Goal: Task Accomplishment & Management: Manage account settings

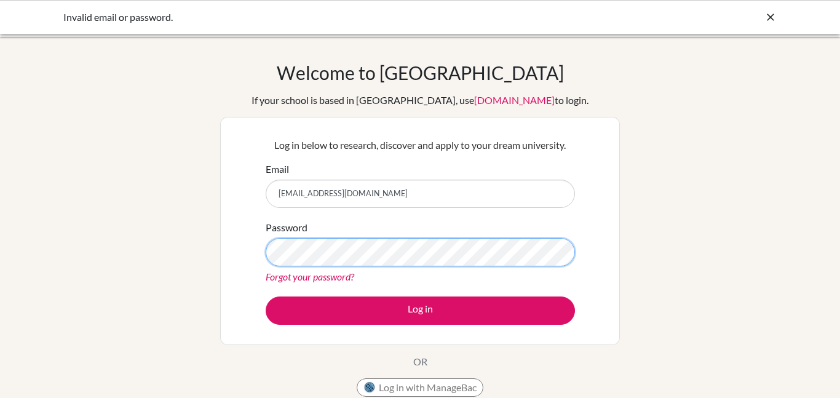
click at [266, 297] on button "Log in" at bounding box center [420, 311] width 309 height 28
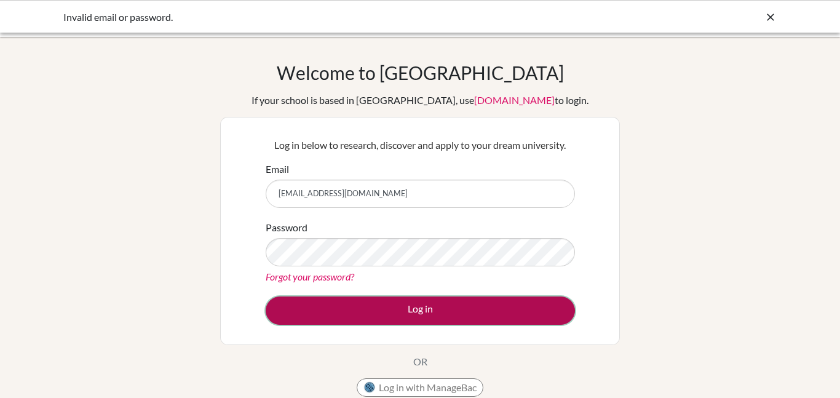
click at [398, 309] on button "Log in" at bounding box center [420, 311] width 309 height 28
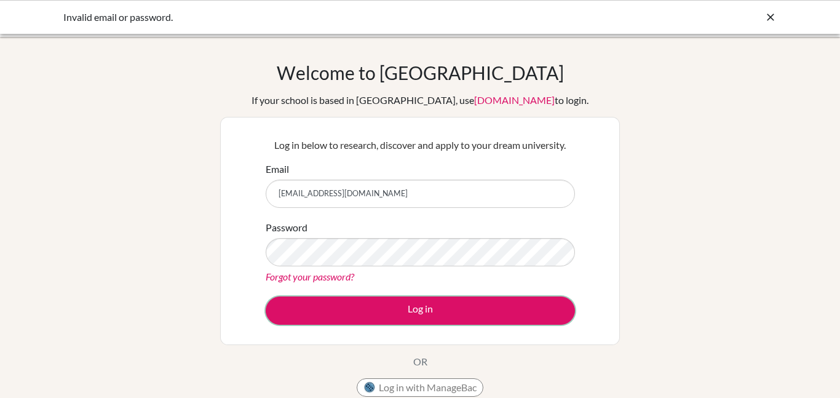
click at [398, 309] on button "Log in" at bounding box center [420, 311] width 309 height 28
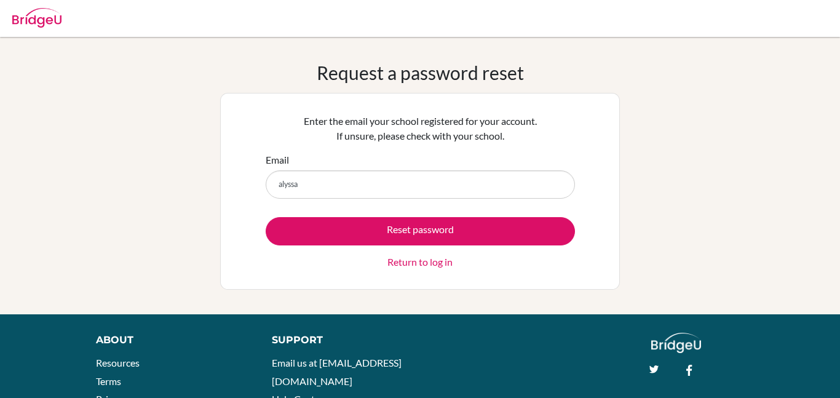
type input "[EMAIL_ADDRESS][DOMAIN_NAME]"
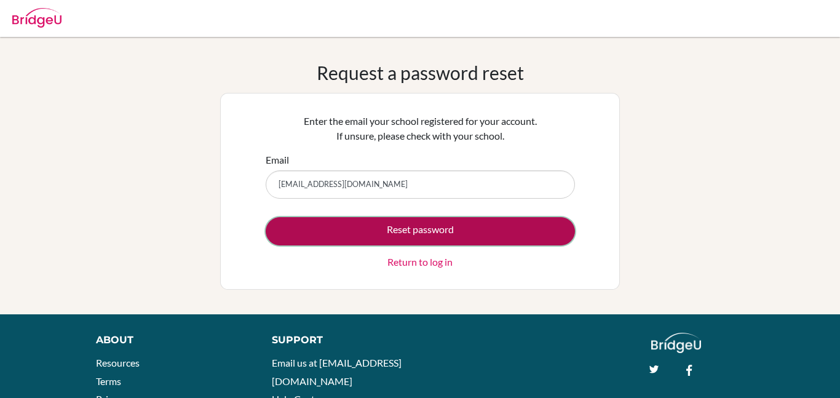
click at [421, 228] on button "Reset password" at bounding box center [420, 231] width 309 height 28
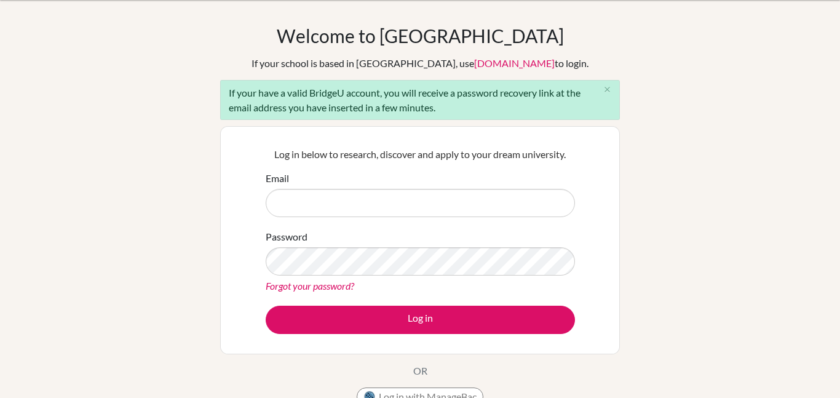
scroll to position [42, 0]
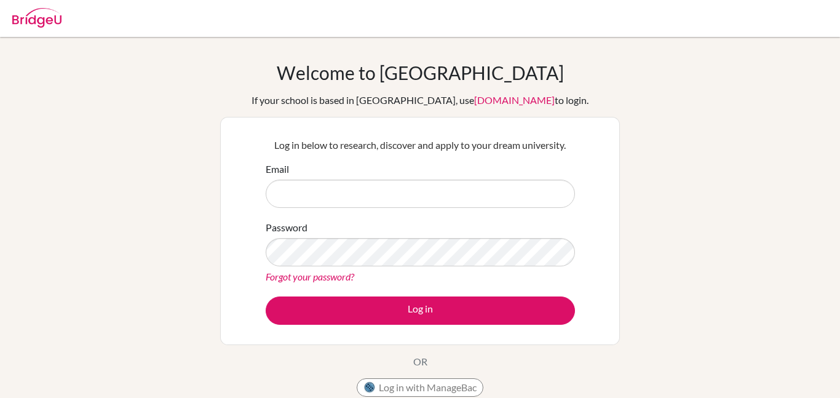
click at [488, 198] on input "Email" at bounding box center [420, 194] width 309 height 28
type input "[EMAIL_ADDRESS][DOMAIN_NAME]"
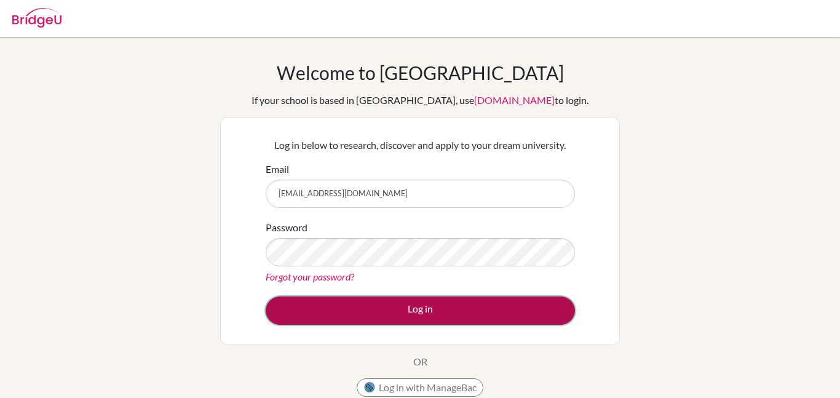
click at [411, 304] on button "Log in" at bounding box center [420, 311] width 309 height 28
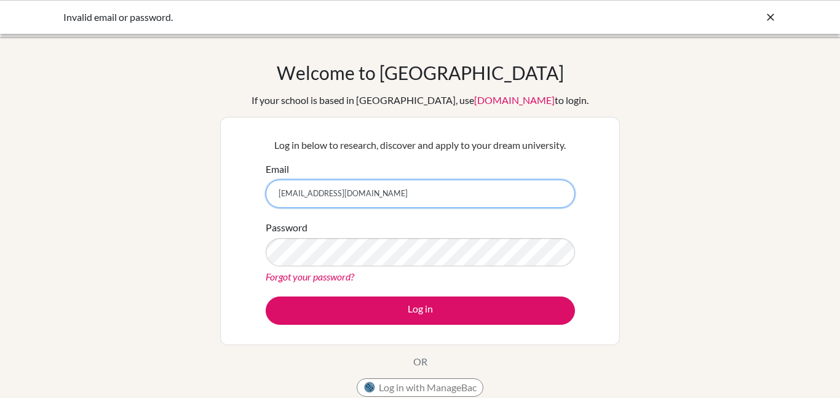
click at [399, 194] on input "alyssaeccles10@gmail.com" at bounding box center [420, 194] width 309 height 28
type input "a"
type input "[EMAIL_ADDRESS][DOMAIN_NAME]"
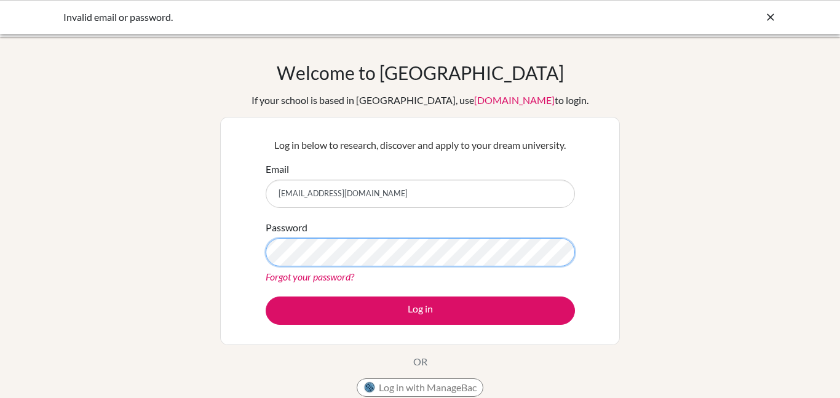
click at [266, 297] on button "Log in" at bounding box center [420, 311] width 309 height 28
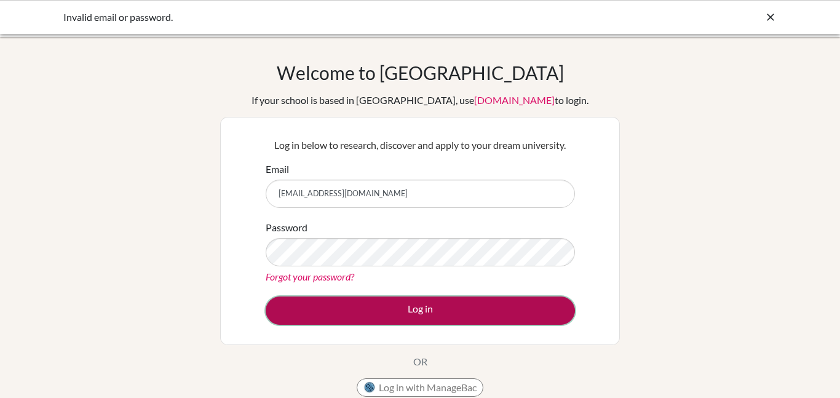
click at [407, 316] on button "Log in" at bounding box center [420, 311] width 309 height 28
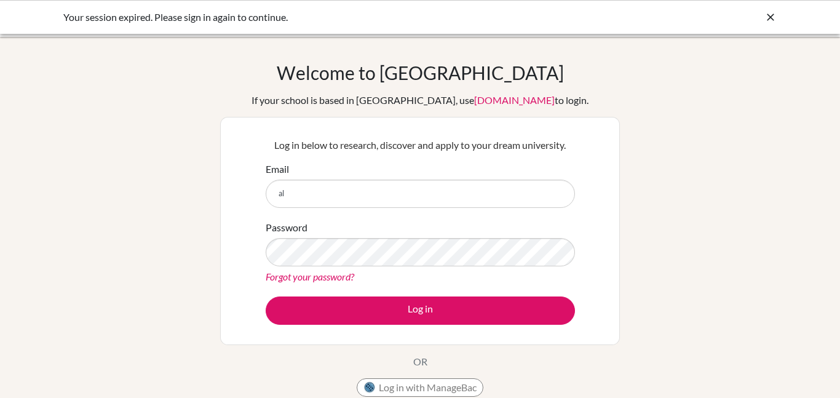
type input "a"
type input "alyssaeccles10@gmail.com"
click at [363, 310] on button "Log in" at bounding box center [420, 311] width 309 height 28
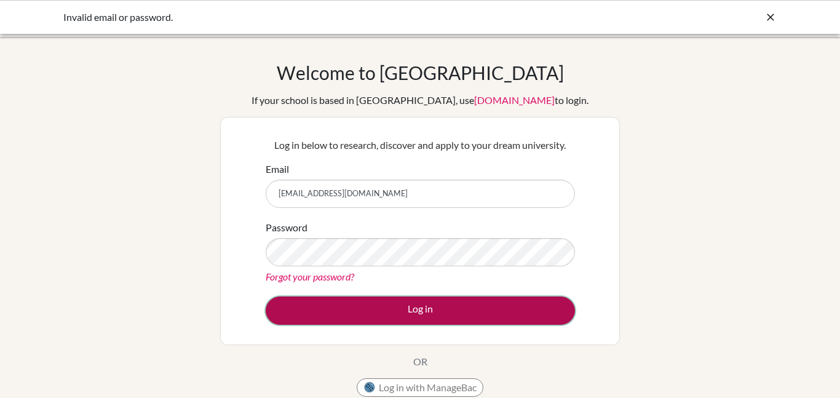
click at [362, 310] on button "Log in" at bounding box center [420, 311] width 309 height 28
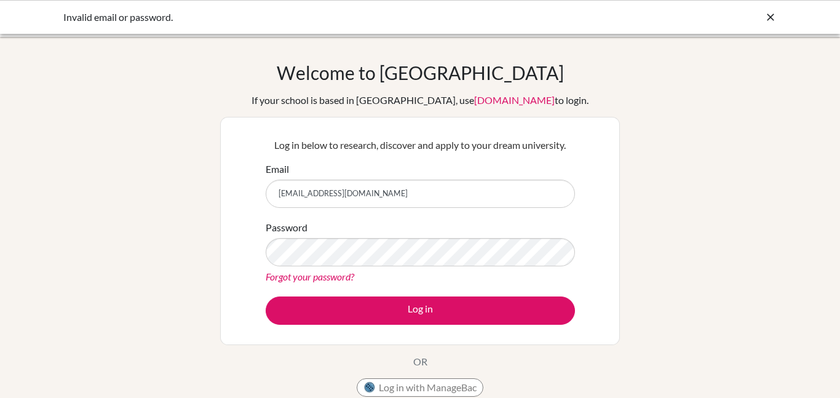
click at [324, 275] on link "Forgot your password?" at bounding box center [310, 277] width 89 height 12
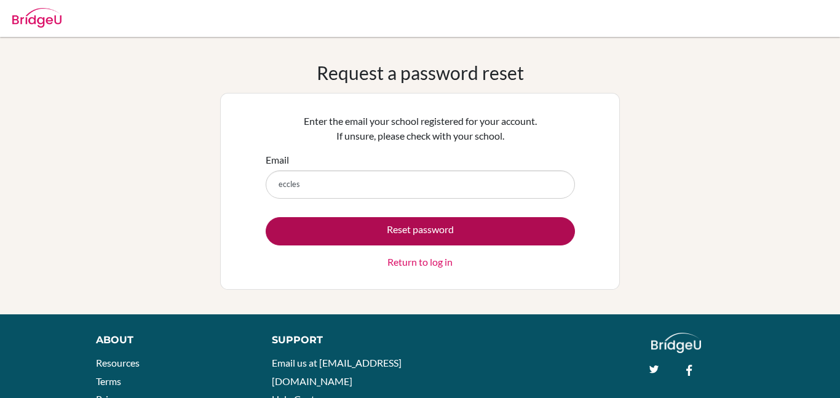
type input "[EMAIL_ADDRESS][DOMAIN_NAME]"
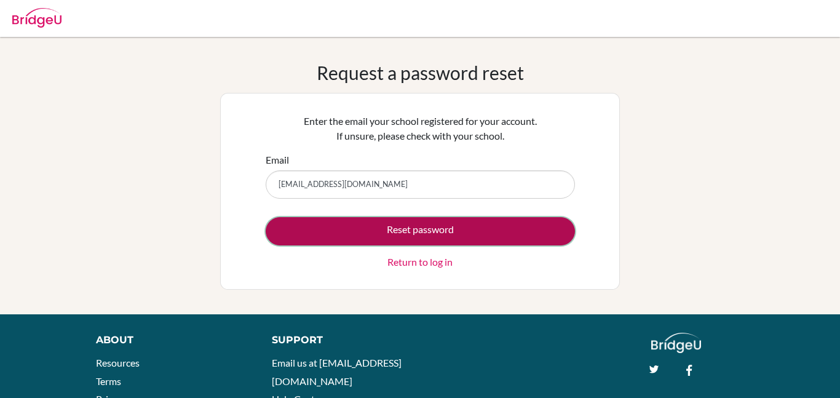
click at [389, 239] on button "Reset password" at bounding box center [420, 231] width 309 height 28
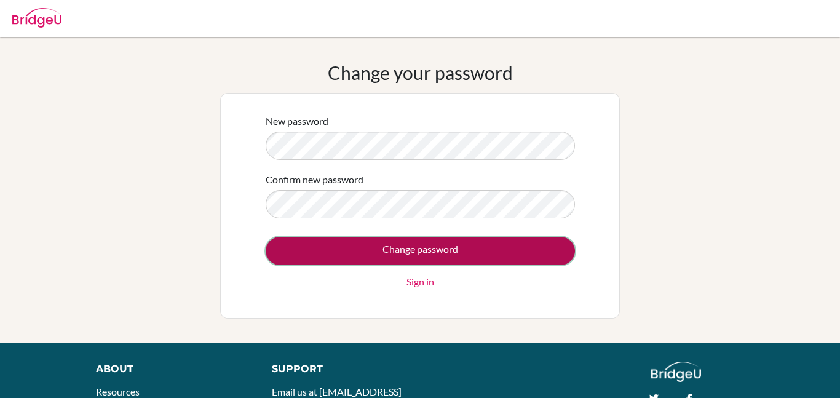
click at [396, 250] on input "Change password" at bounding box center [420, 251] width 309 height 28
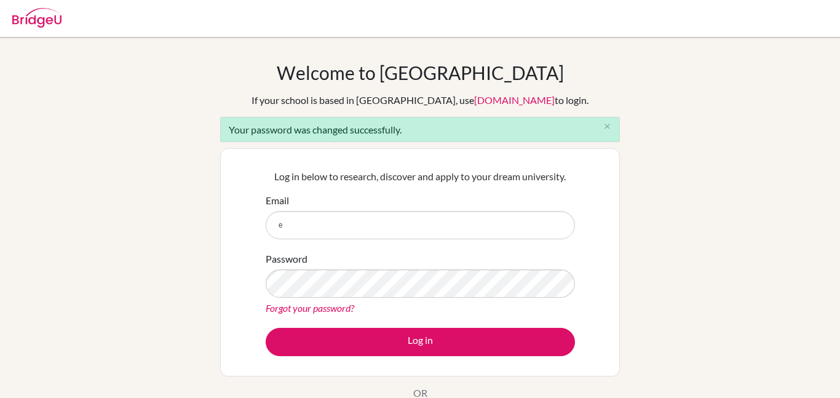
type input "[EMAIL_ADDRESS][DOMAIN_NAME]"
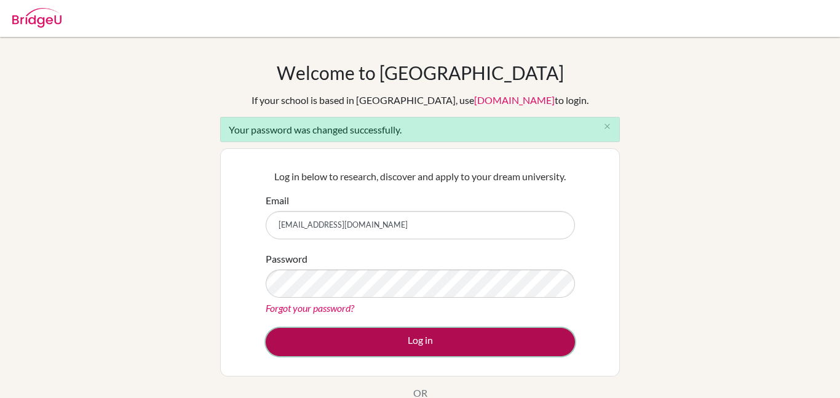
click at [421, 345] on button "Log in" at bounding box center [420, 342] width 309 height 28
